Goal: Information Seeking & Learning: Find specific fact

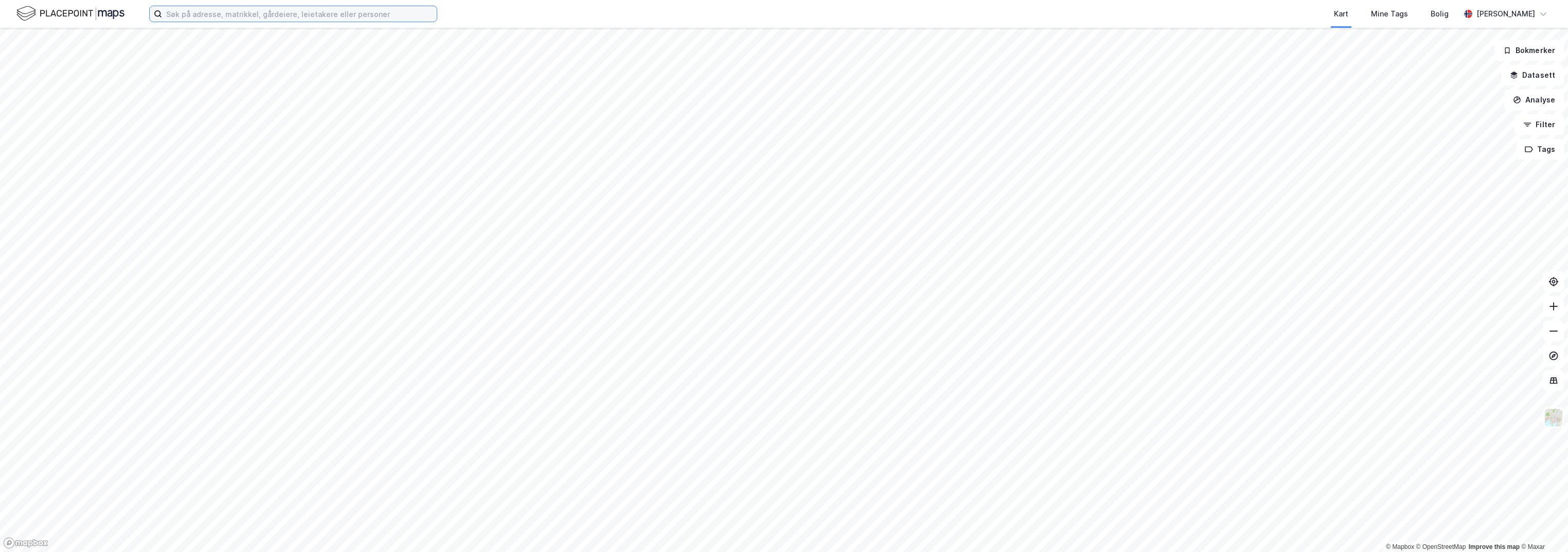
click at [244, 11] on input at bounding box center [300, 14] width 275 height 15
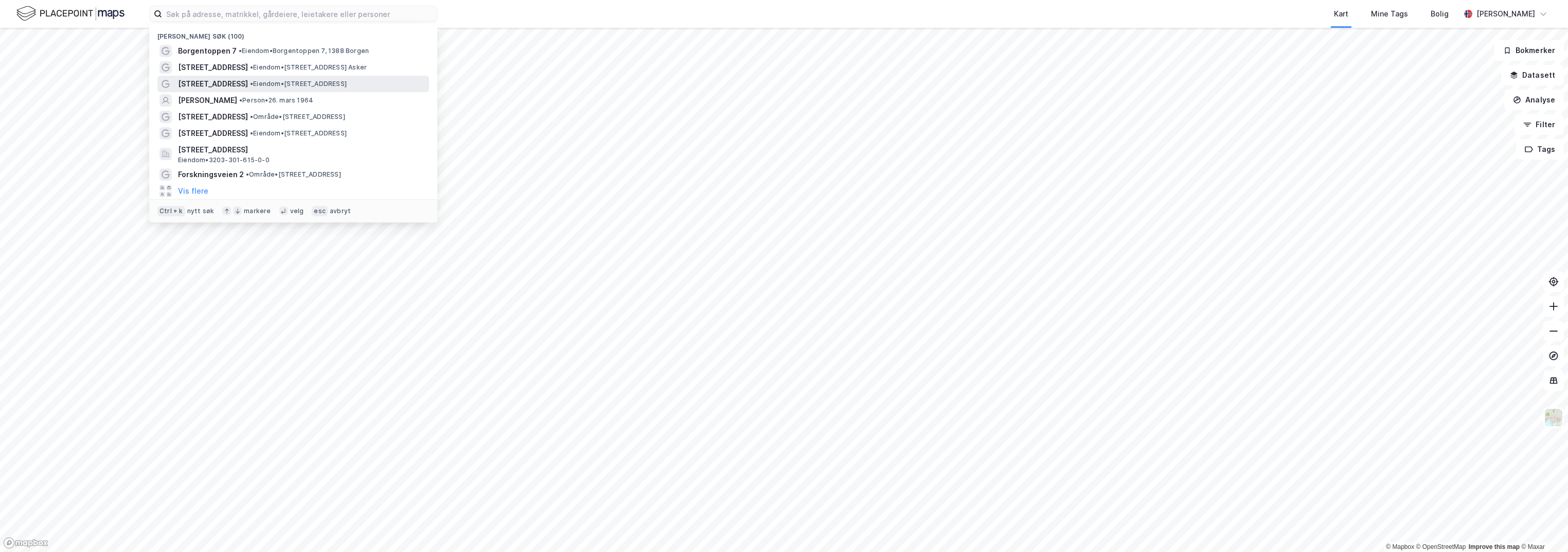
click at [241, 80] on span "[STREET_ADDRESS]" at bounding box center [213, 84] width 70 height 12
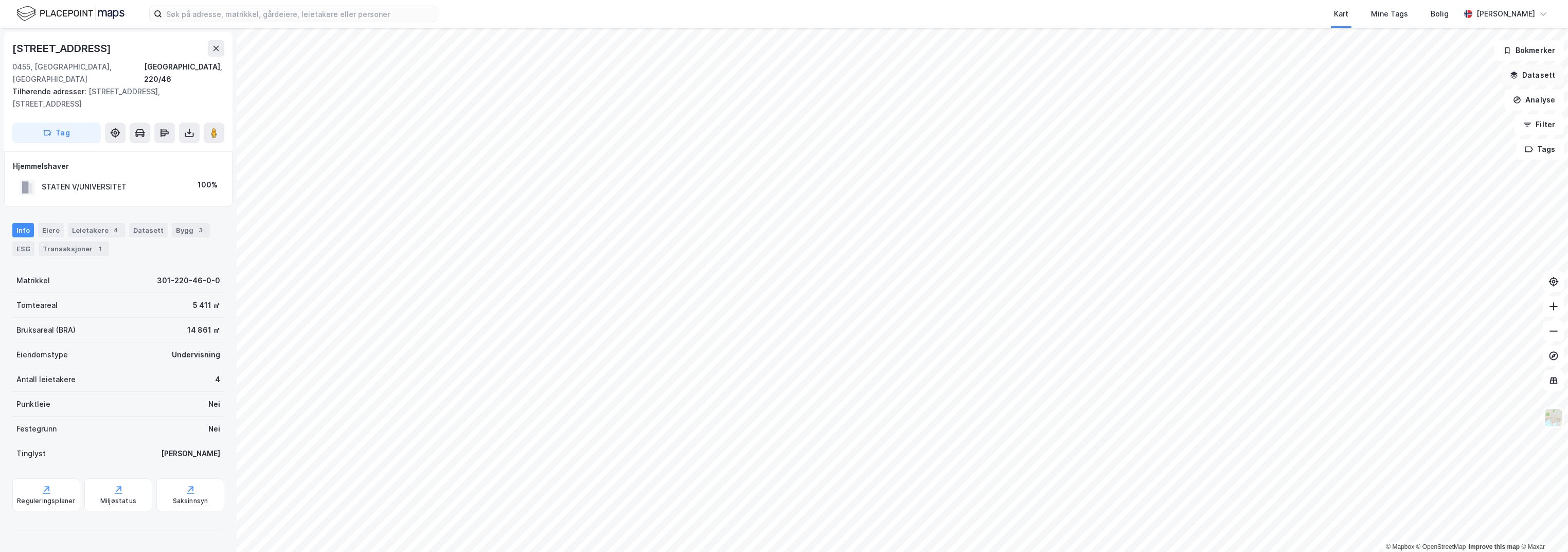
click at [1529, 75] on button "Datasett" at bounding box center [1533, 75] width 63 height 20
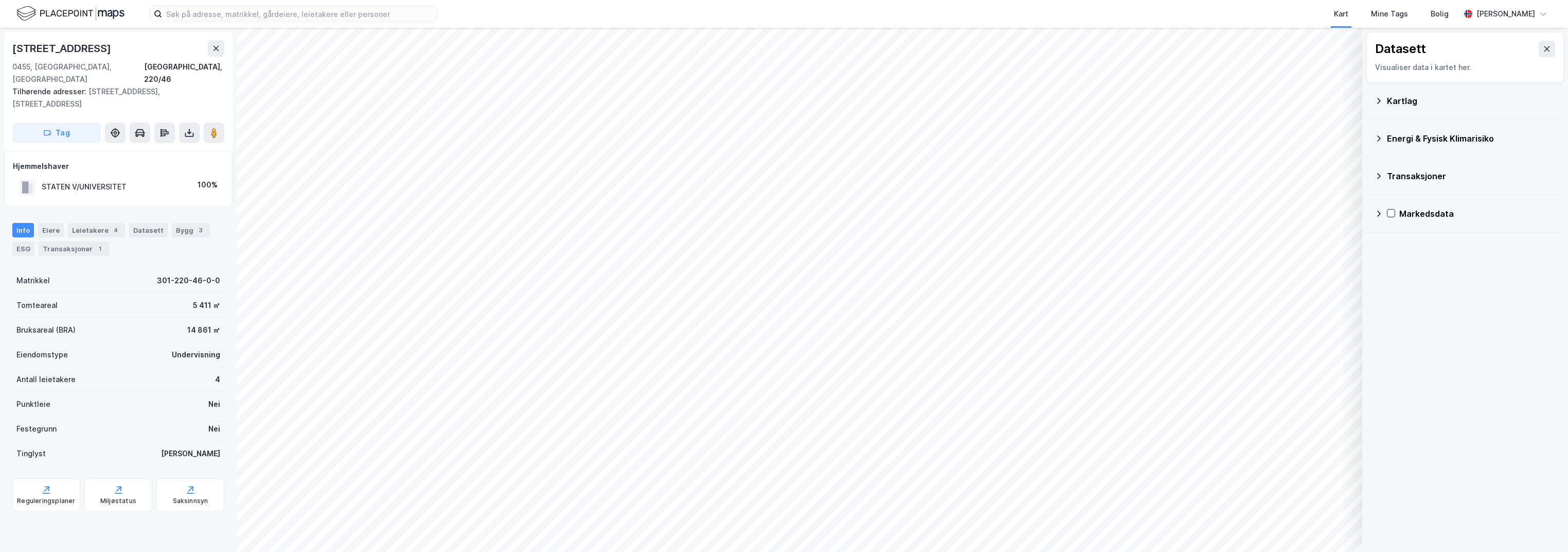
click at [1376, 101] on icon at bounding box center [1379, 100] width 8 height 8
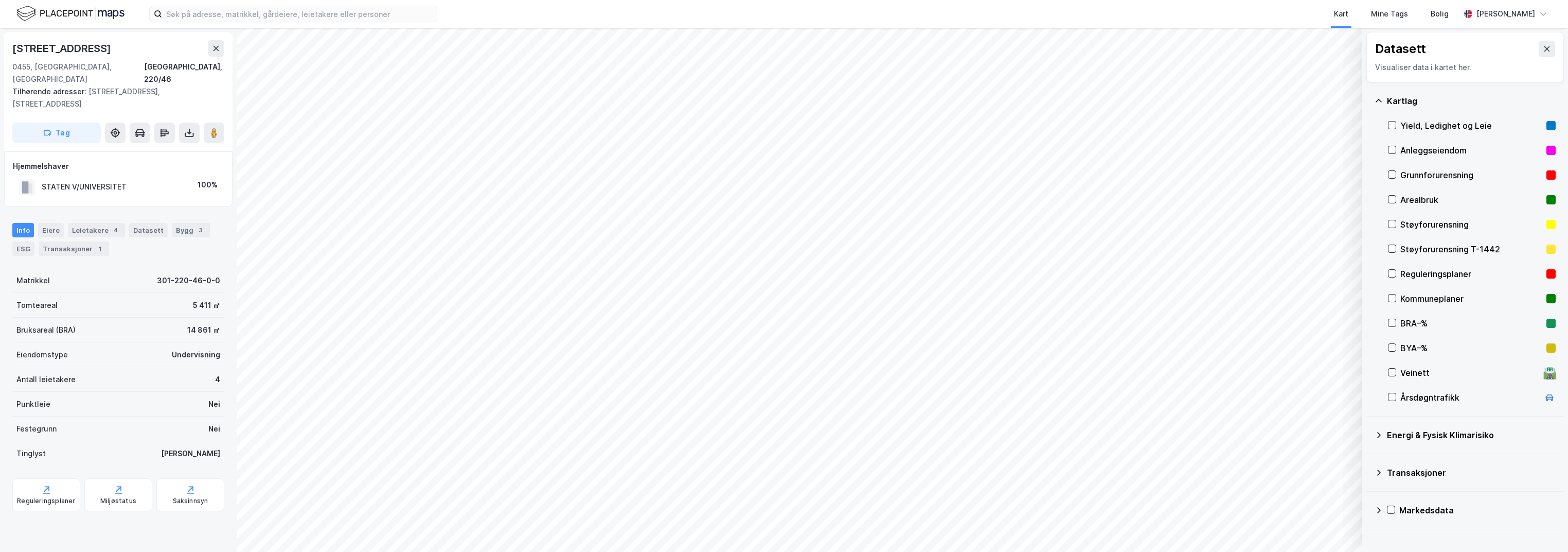
click at [1398, 121] on div "Yield, Ledighet og Leie" at bounding box center [1472, 125] width 168 height 25
click at [211, 12] on input at bounding box center [300, 14] width 275 height 15
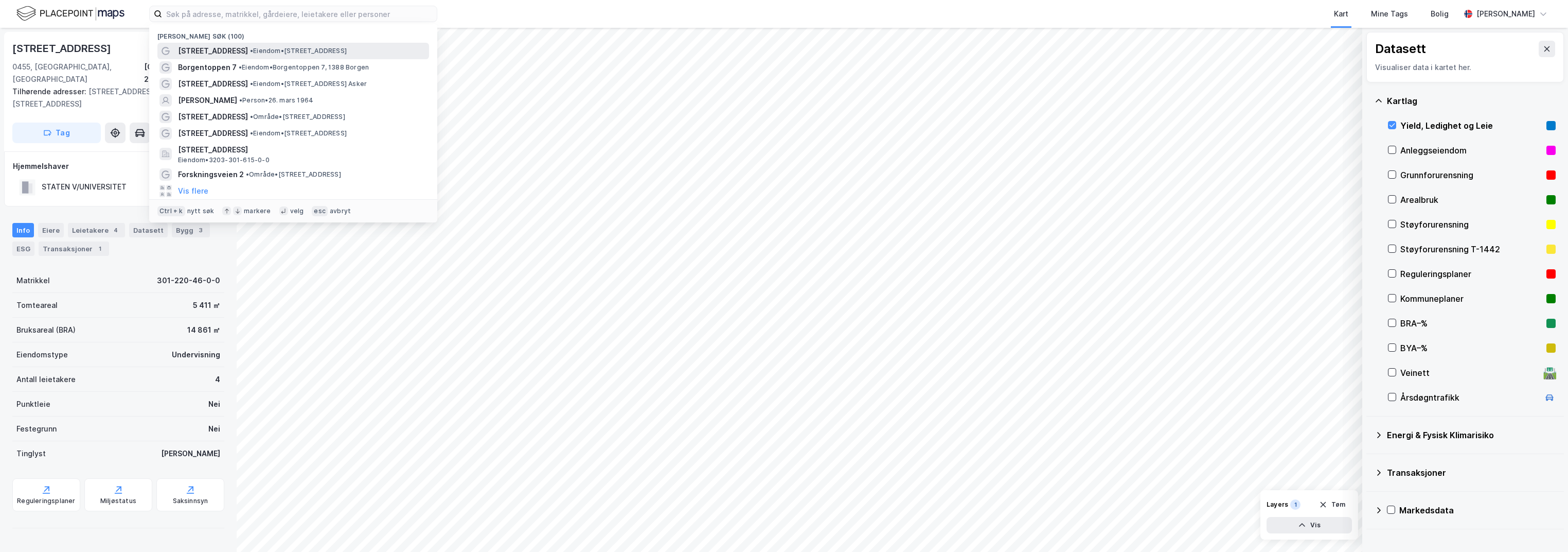
click at [210, 53] on span "[STREET_ADDRESS]" at bounding box center [213, 51] width 70 height 12
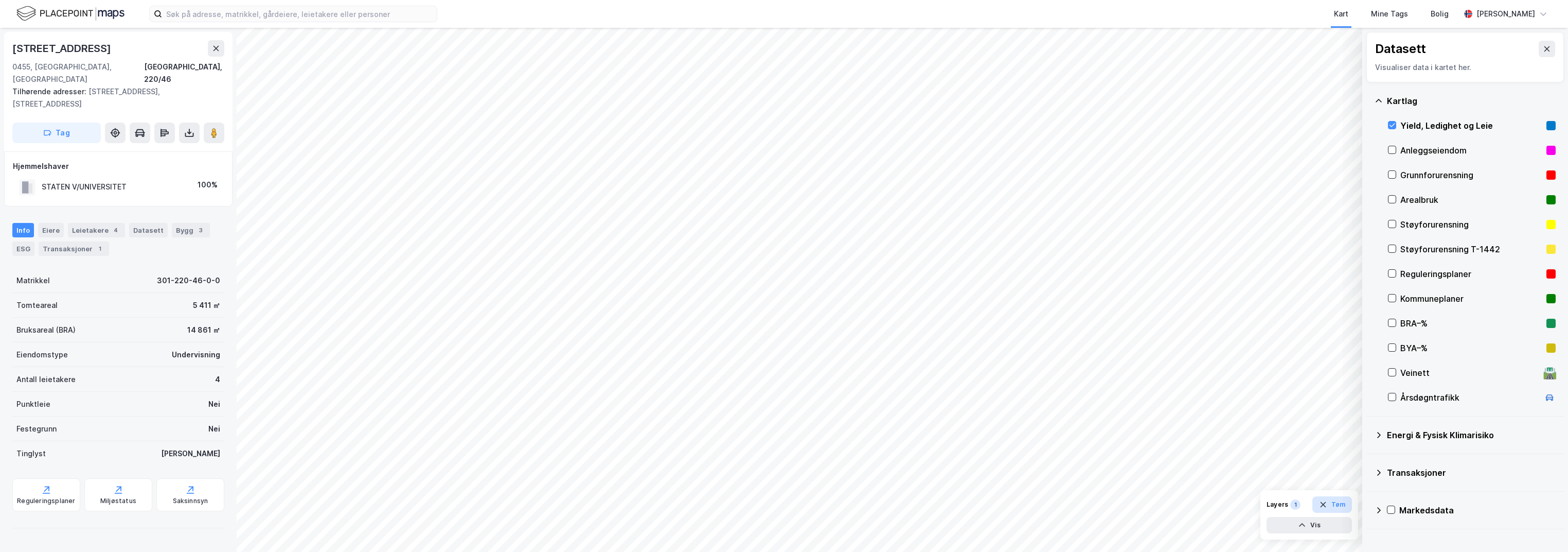
click at [1337, 505] on button "Tøm" at bounding box center [1333, 504] width 40 height 17
click at [229, 10] on input at bounding box center [300, 14] width 275 height 15
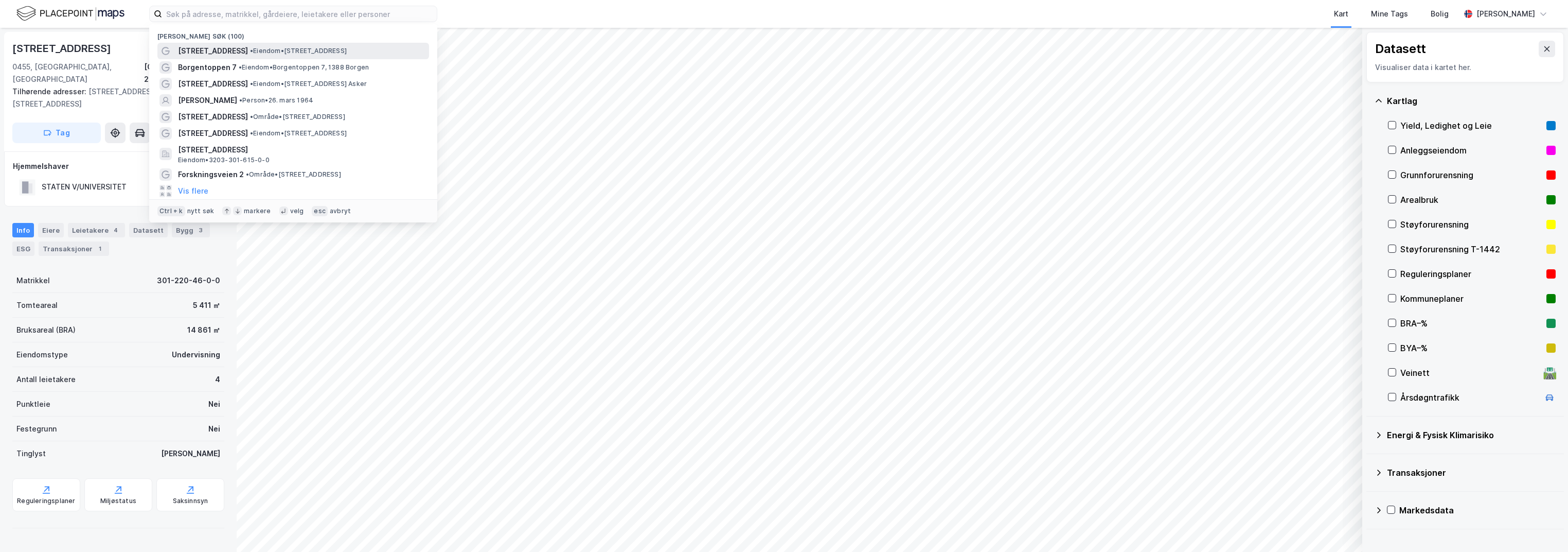
click at [198, 53] on span "[STREET_ADDRESS]" at bounding box center [213, 51] width 70 height 12
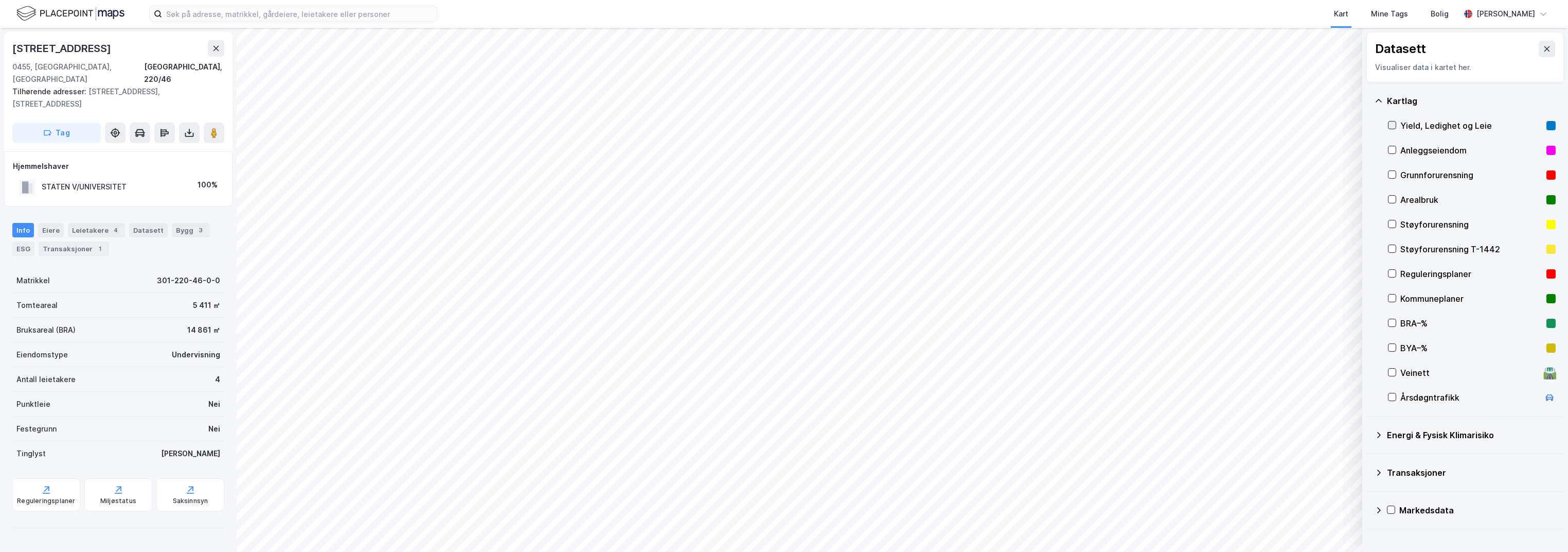
click at [1391, 124] on icon at bounding box center [1392, 125] width 8 height 8
click at [289, 189] on button "Mer" at bounding box center [277, 197] width 60 height 17
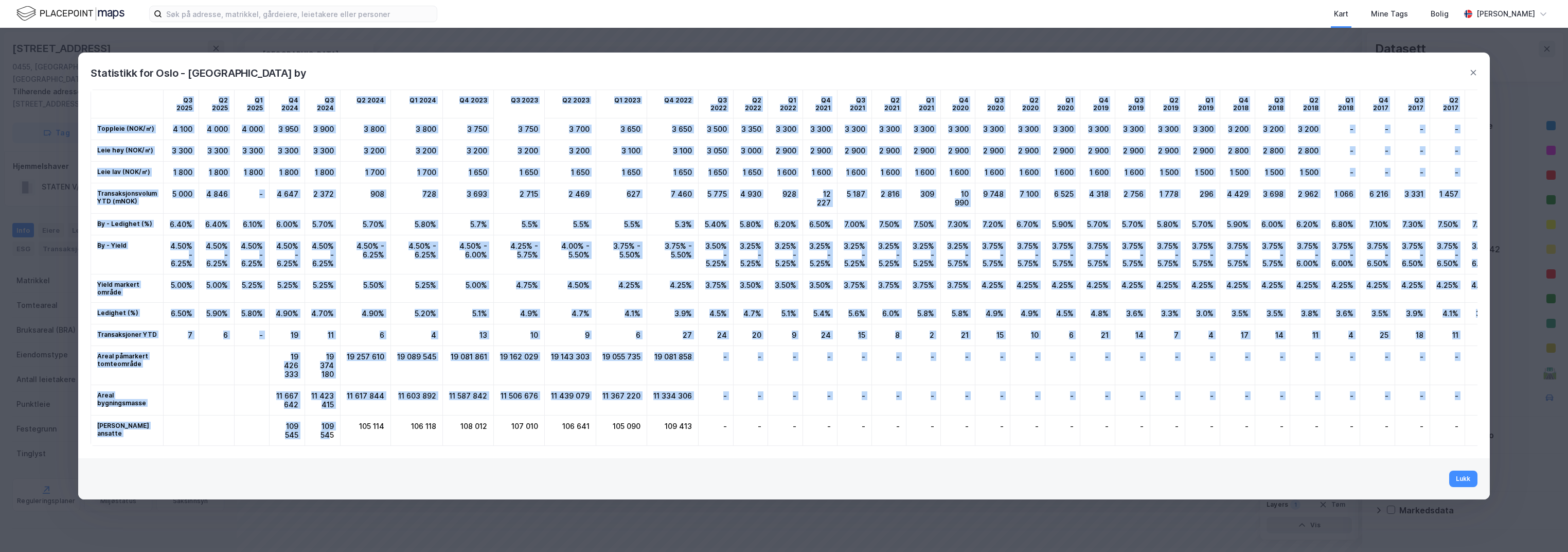
scroll to position [13, 0]
drag, startPoint x: 145, startPoint y: 91, endPoint x: 986, endPoint y: 468, distance: 921.6
click at [986, 468] on div "Statistikk for [GEOGRAPHIC_DATA] - [GEOGRAPHIC_DATA] by Q3 2025 Q2 2025 Q1 2025…" at bounding box center [784, 276] width 1411 height 447
copy div "L0 6677 I4 0820 D6 8089 S9 7880 A2 0857 C5 8674 A9 8711 E7 8484 S1 8219 D2 3357…"
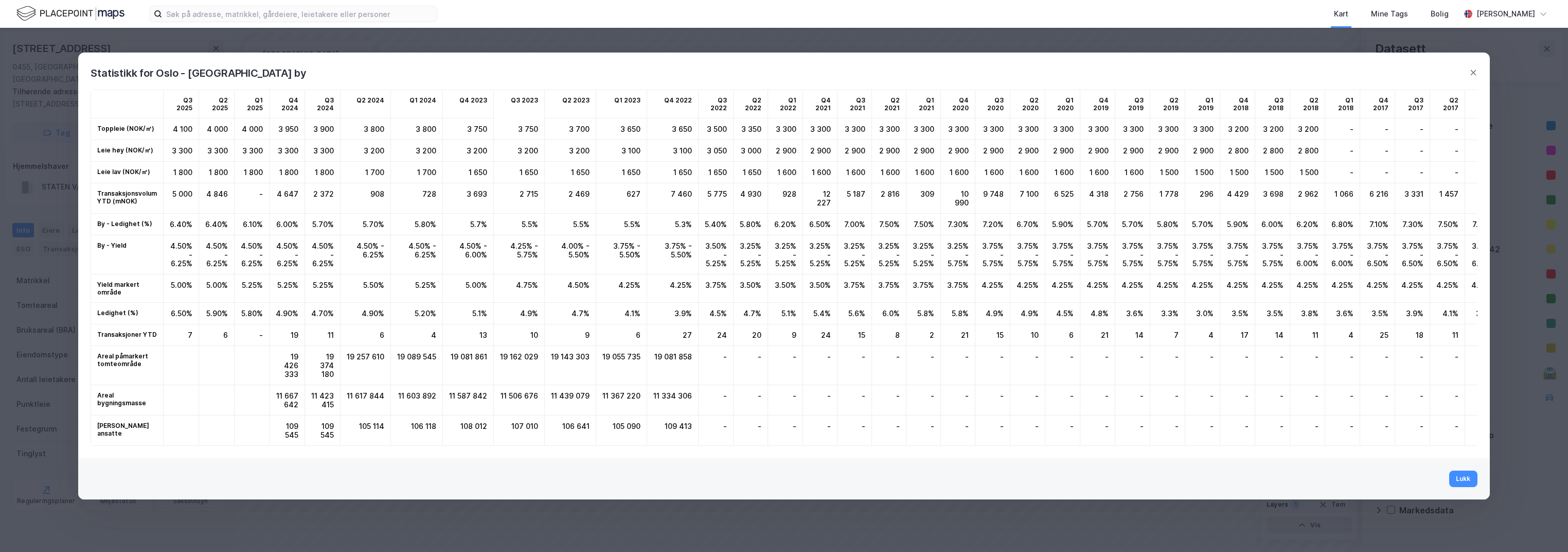
click at [1474, 66] on div "Statistikk for Oslo - [GEOGRAPHIC_DATA] by" at bounding box center [784, 67] width 1411 height 29
click at [1473, 70] on icon at bounding box center [1473, 72] width 8 height 8
